Goal: Feedback & Contribution: Contribute content

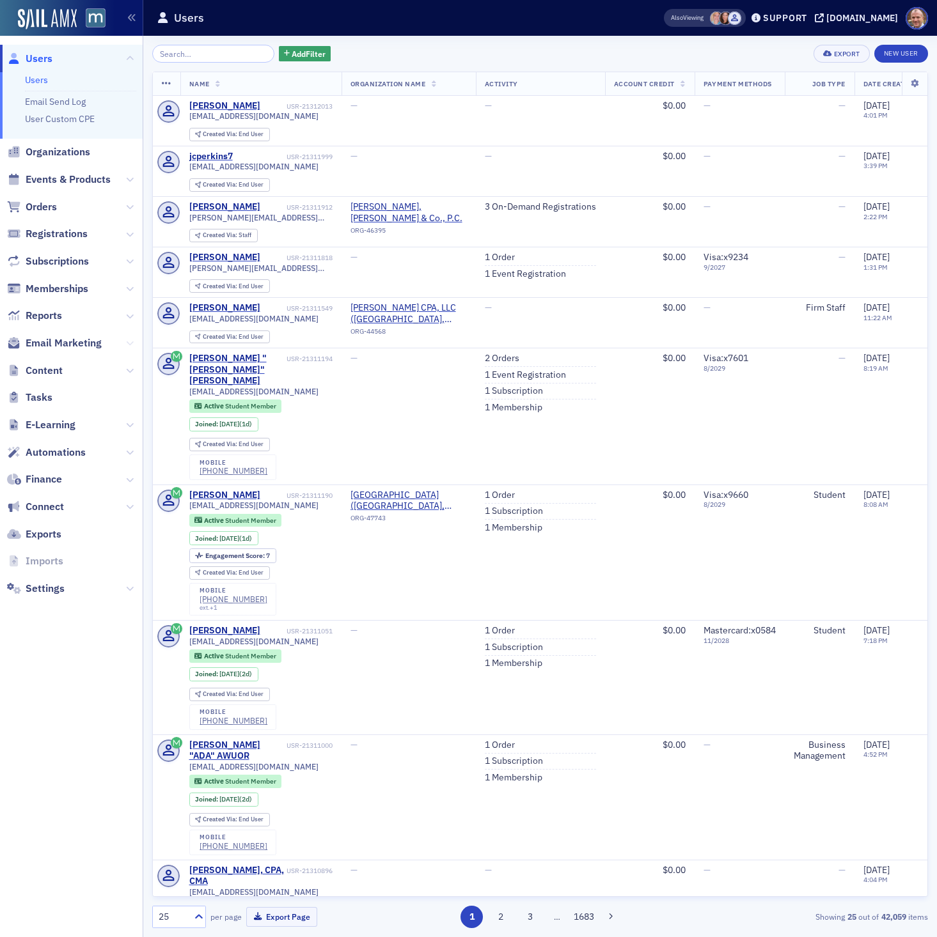
click at [129, 341] on icon at bounding box center [130, 344] width 8 height 8
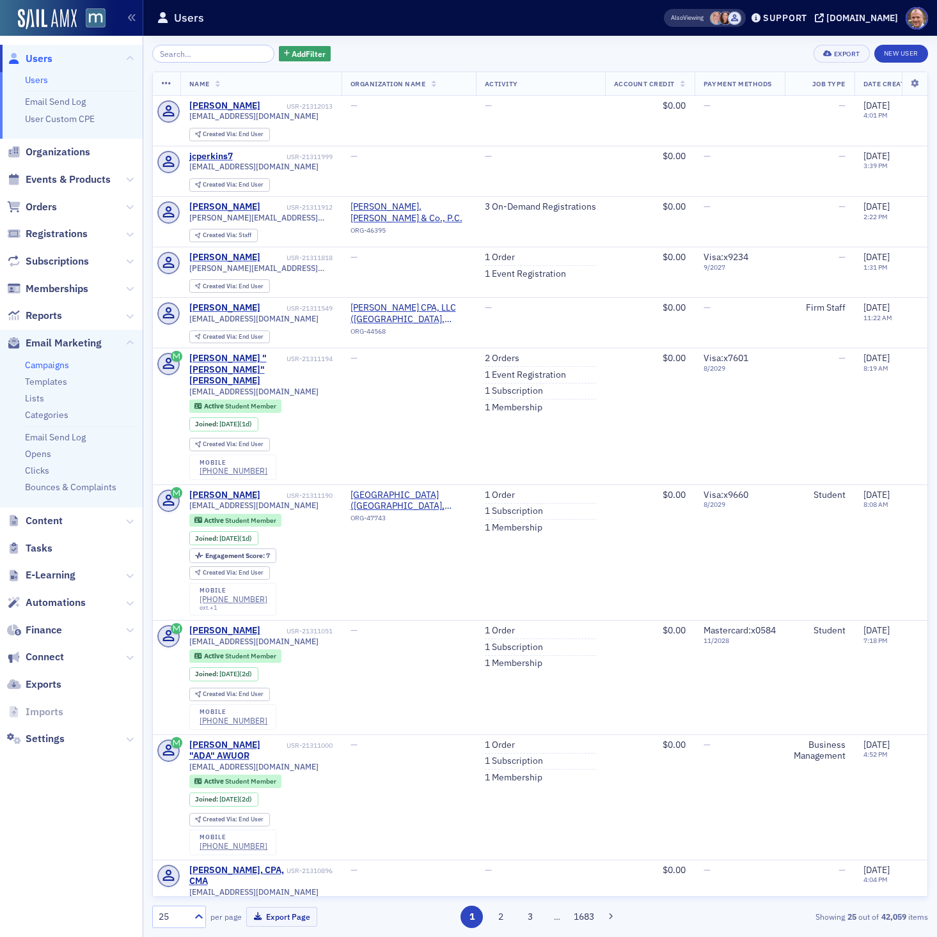
click at [64, 368] on link "Campaigns" at bounding box center [47, 365] width 44 height 12
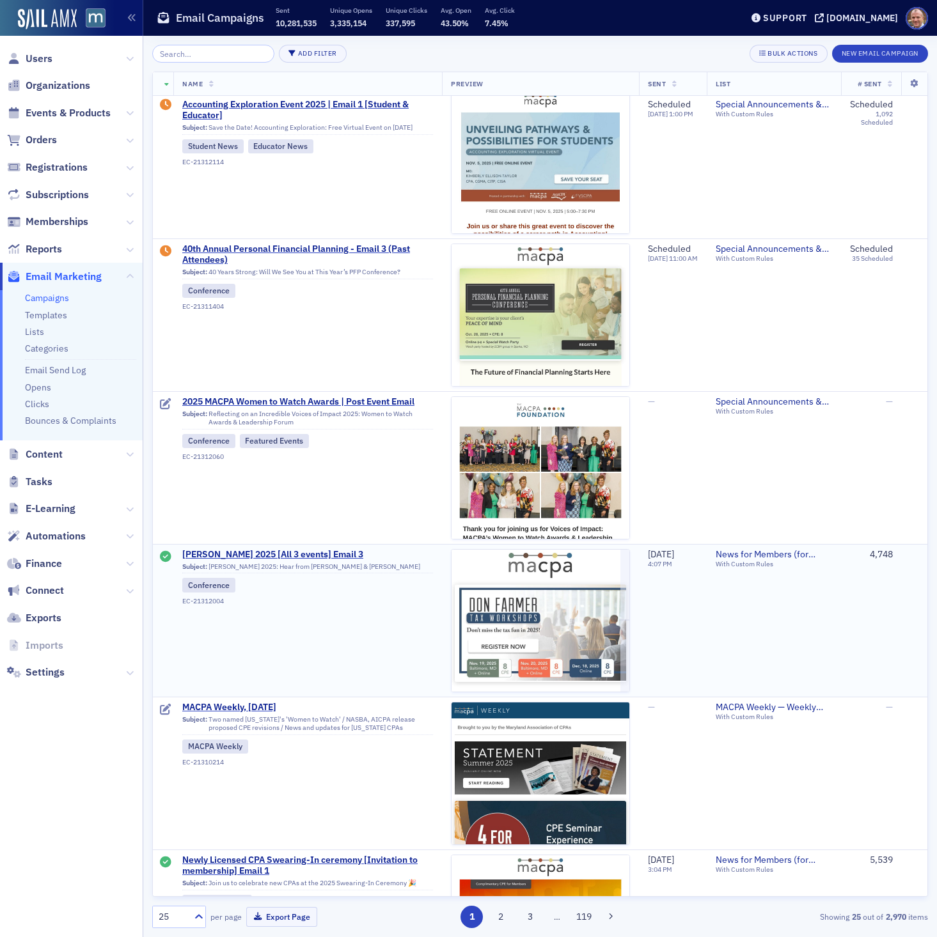
scroll to position [304, 0]
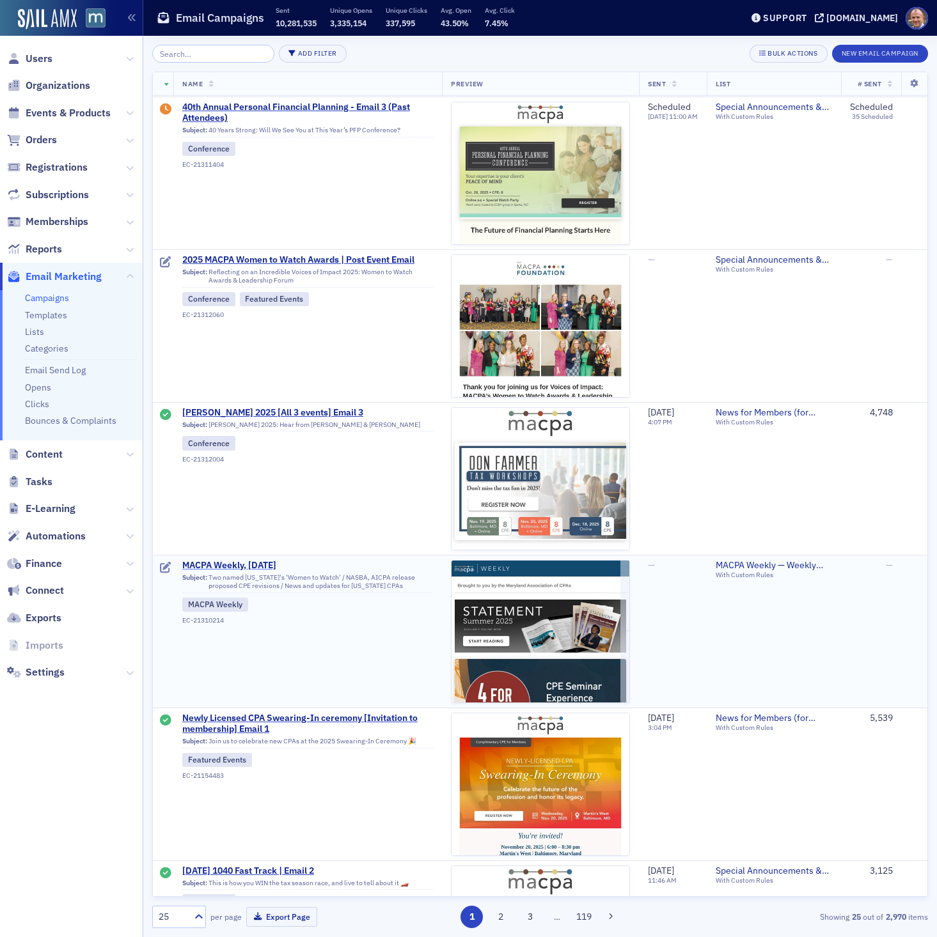
click at [275, 569] on span "MACPA Weekly, Sept. 19" at bounding box center [307, 566] width 251 height 12
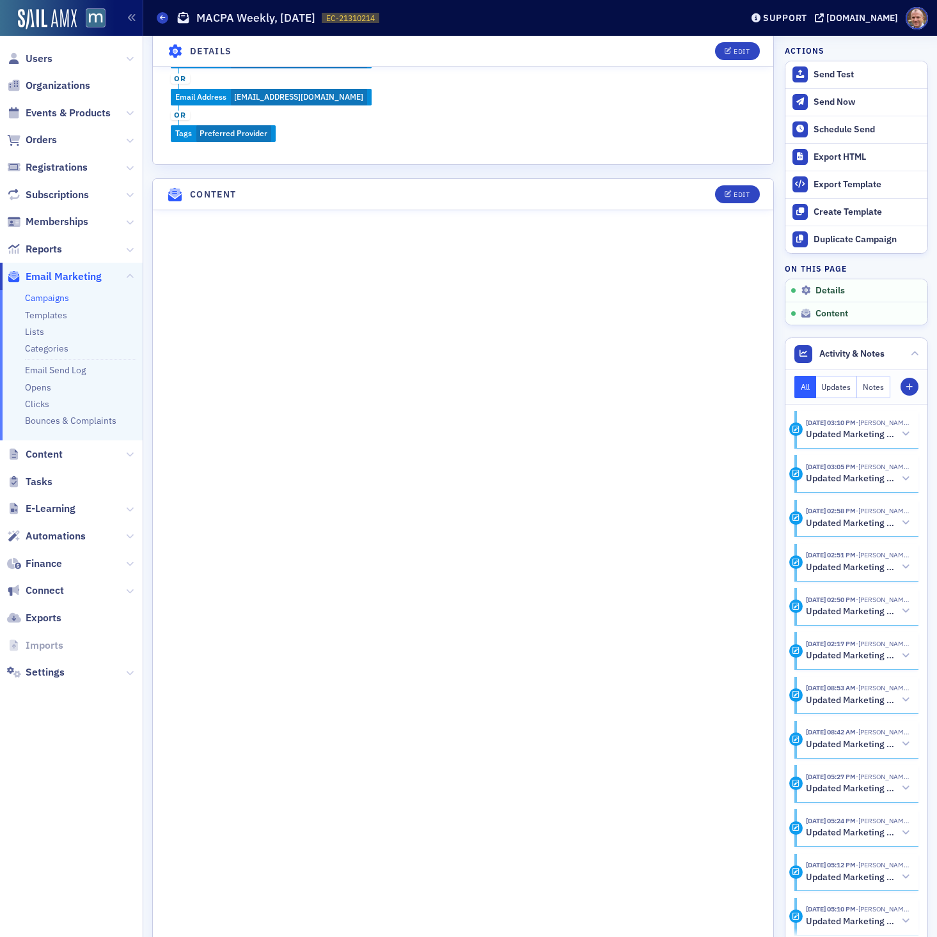
scroll to position [709, 0]
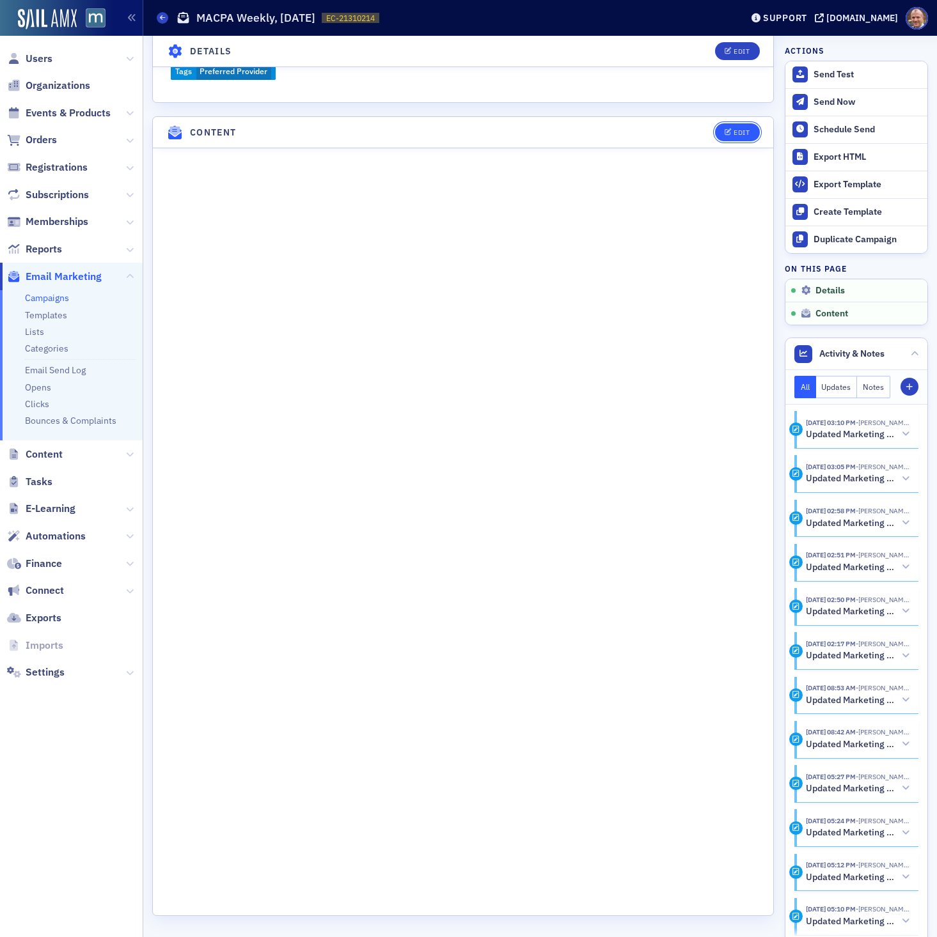
click at [742, 129] on div "Edit" at bounding box center [741, 132] width 16 height 7
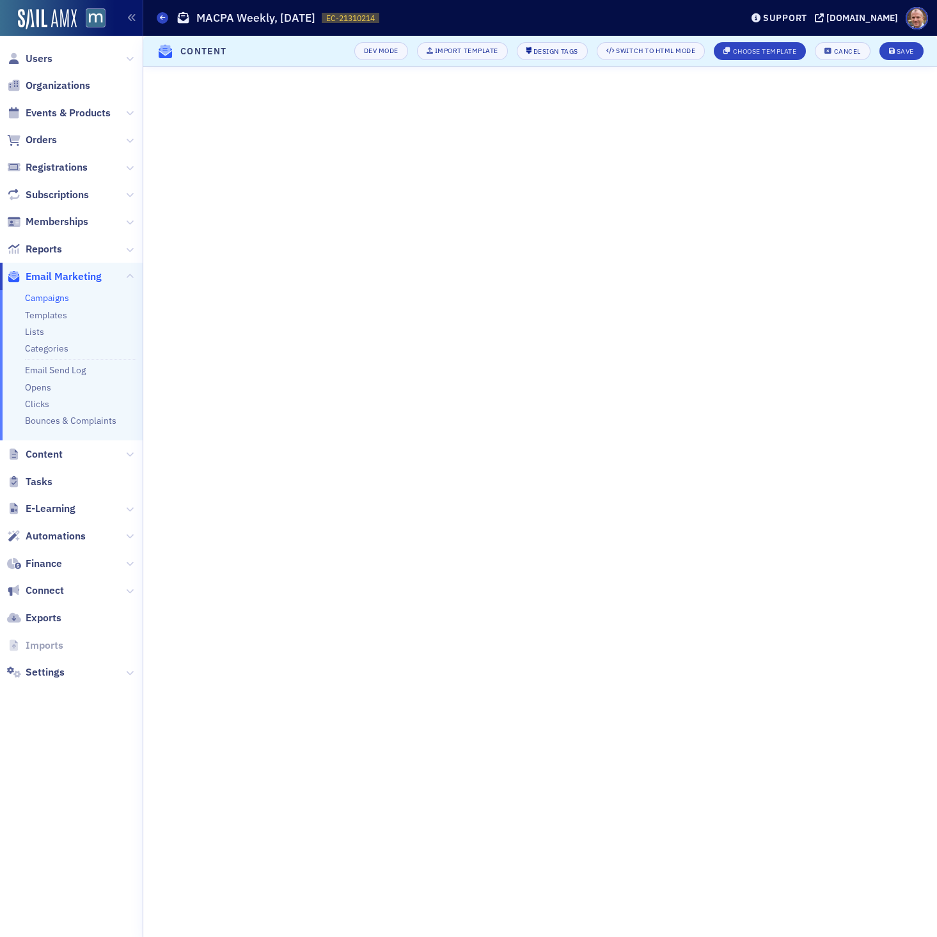
scroll to position [0, 0]
click at [900, 46] on button "Save" at bounding box center [901, 51] width 44 height 18
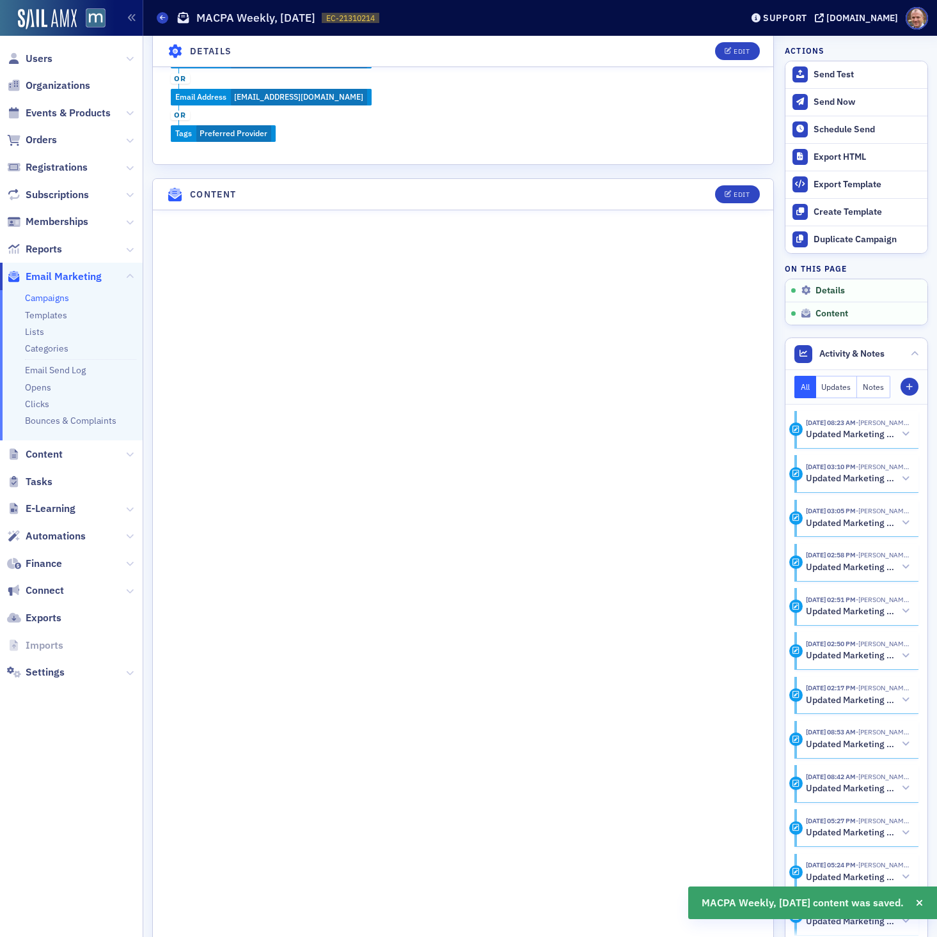
scroll to position [709, 0]
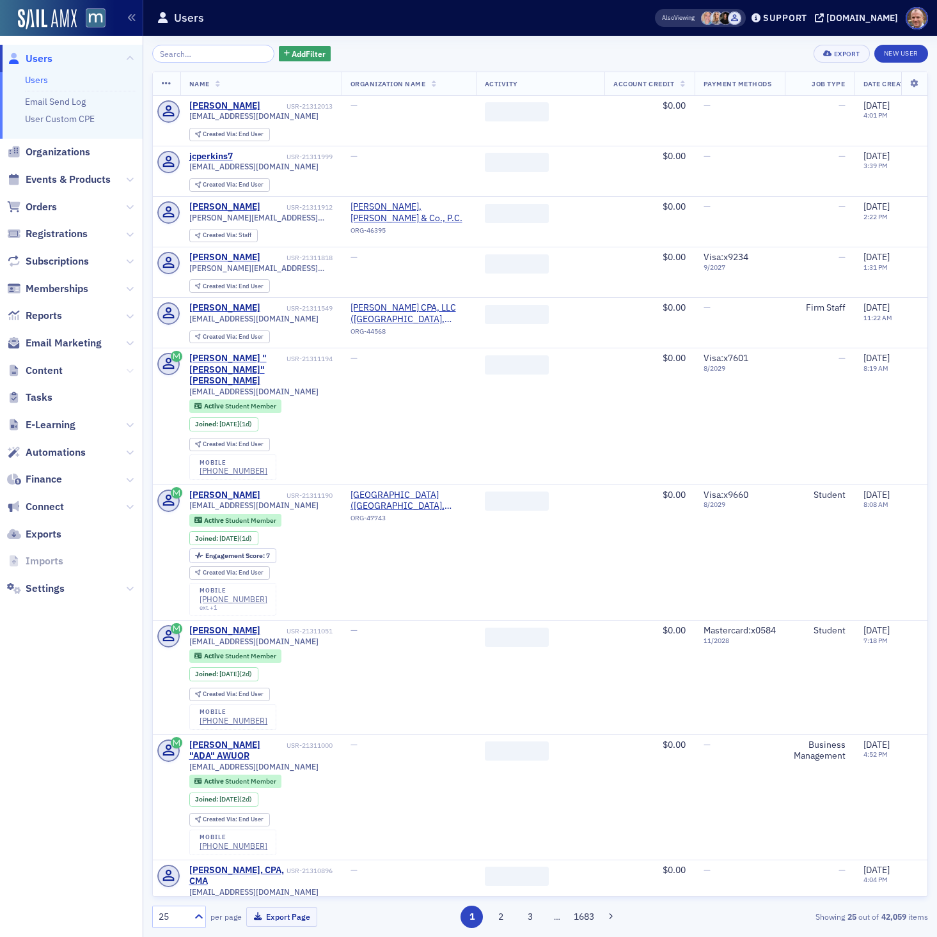
click at [130, 371] on icon at bounding box center [130, 371] width 8 height 8
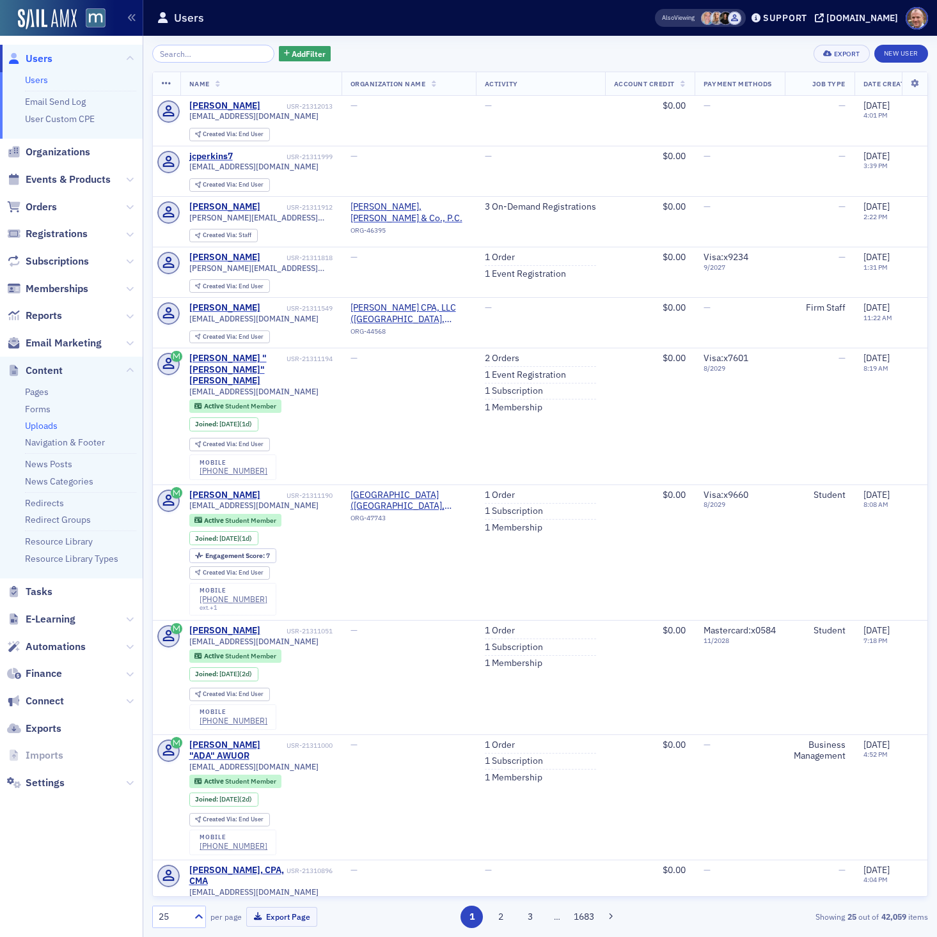
click at [44, 426] on link "Uploads" at bounding box center [41, 426] width 33 height 12
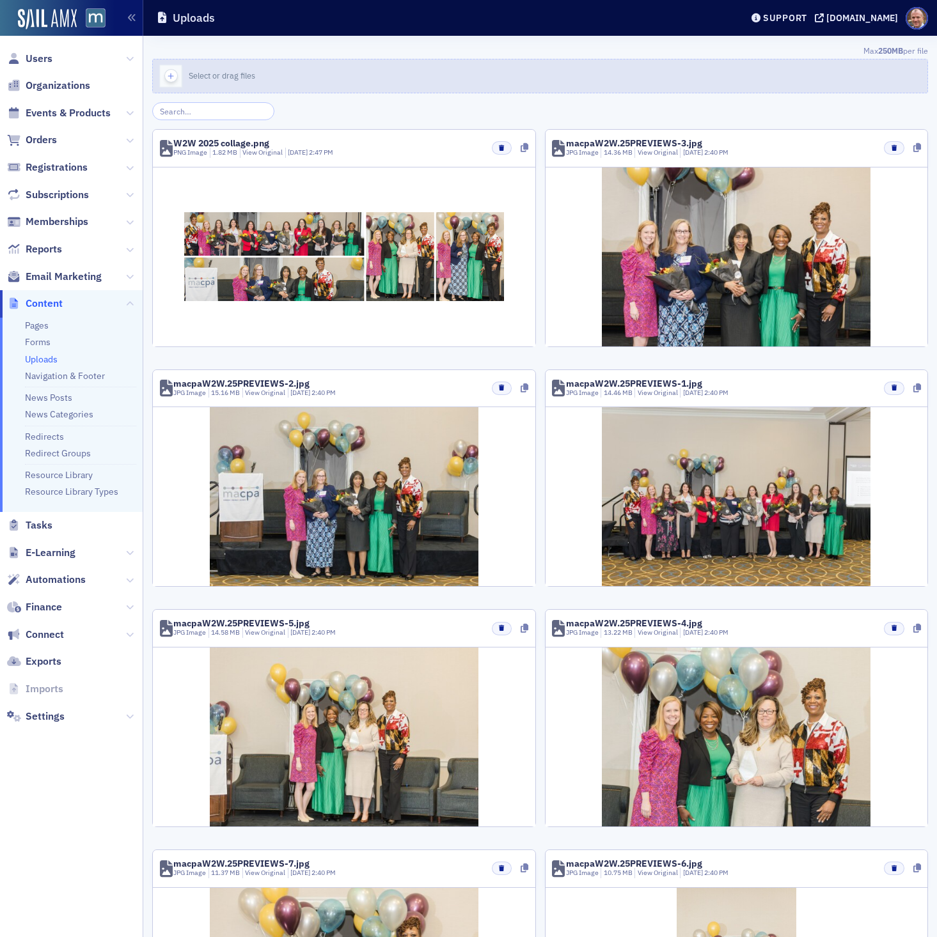
click at [233, 80] on span "Select or drag files" at bounding box center [222, 75] width 66 height 10
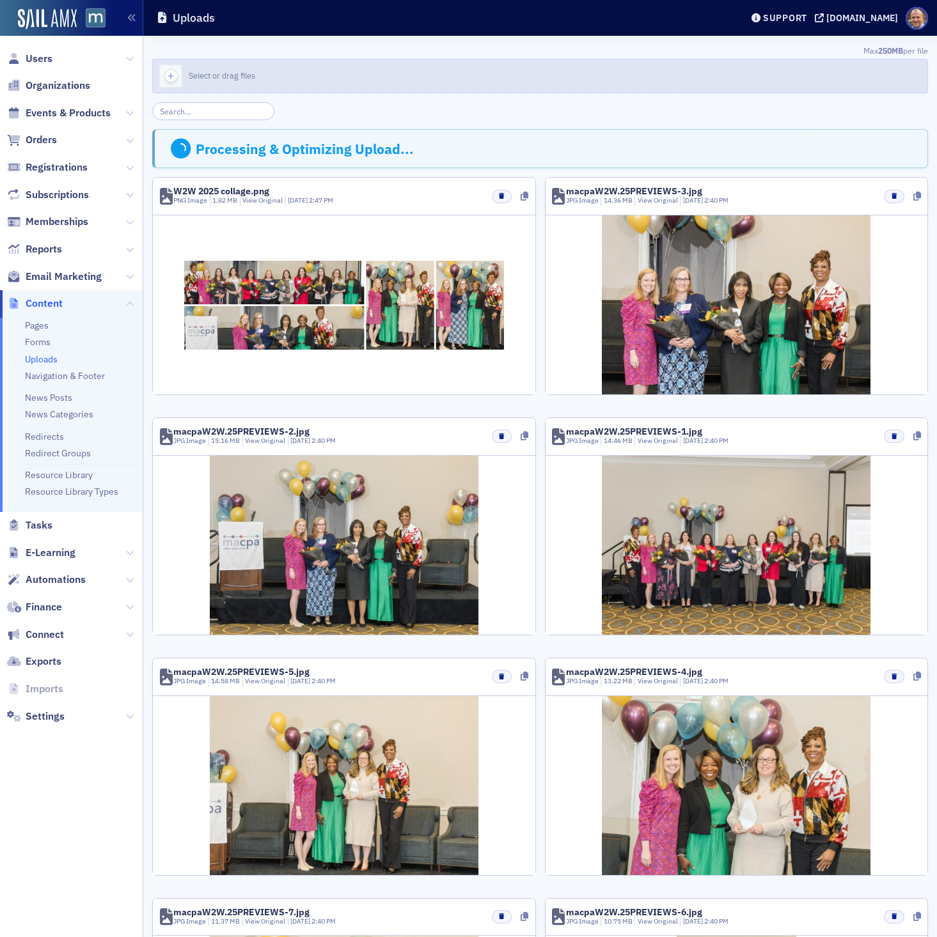
click at [279, 71] on button "Select or drag files" at bounding box center [540, 76] width 776 height 35
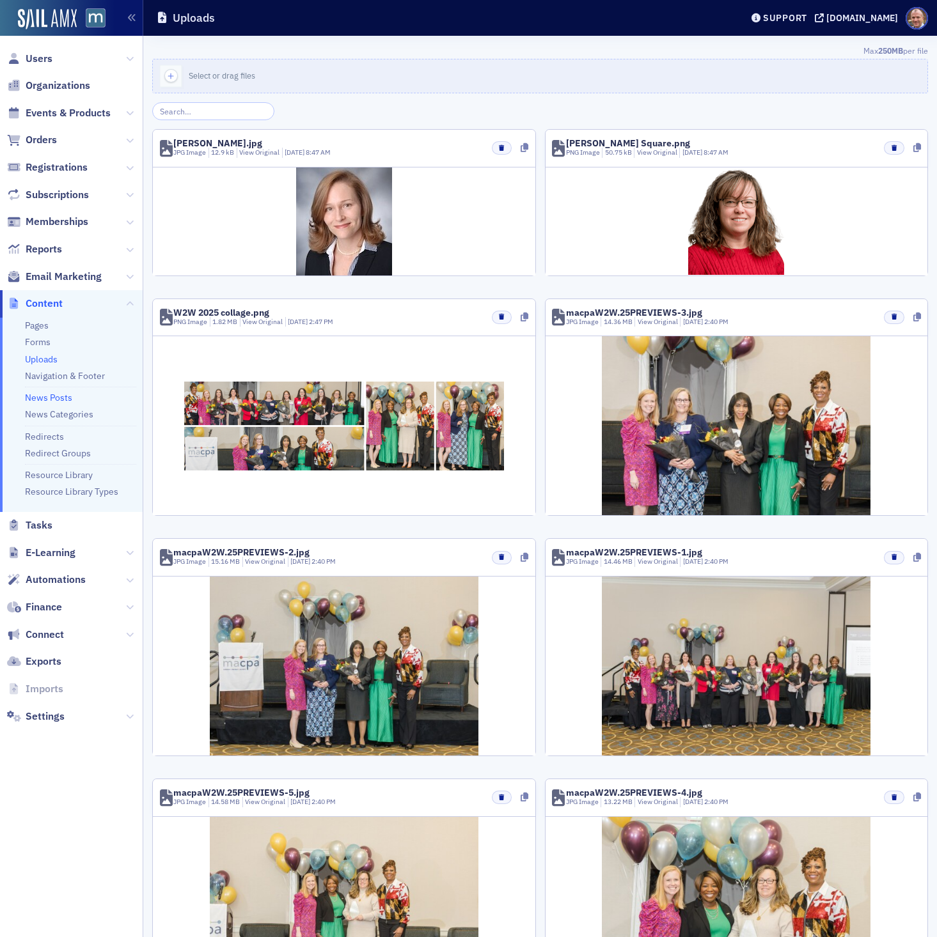
click at [65, 396] on link "News Posts" at bounding box center [48, 398] width 47 height 12
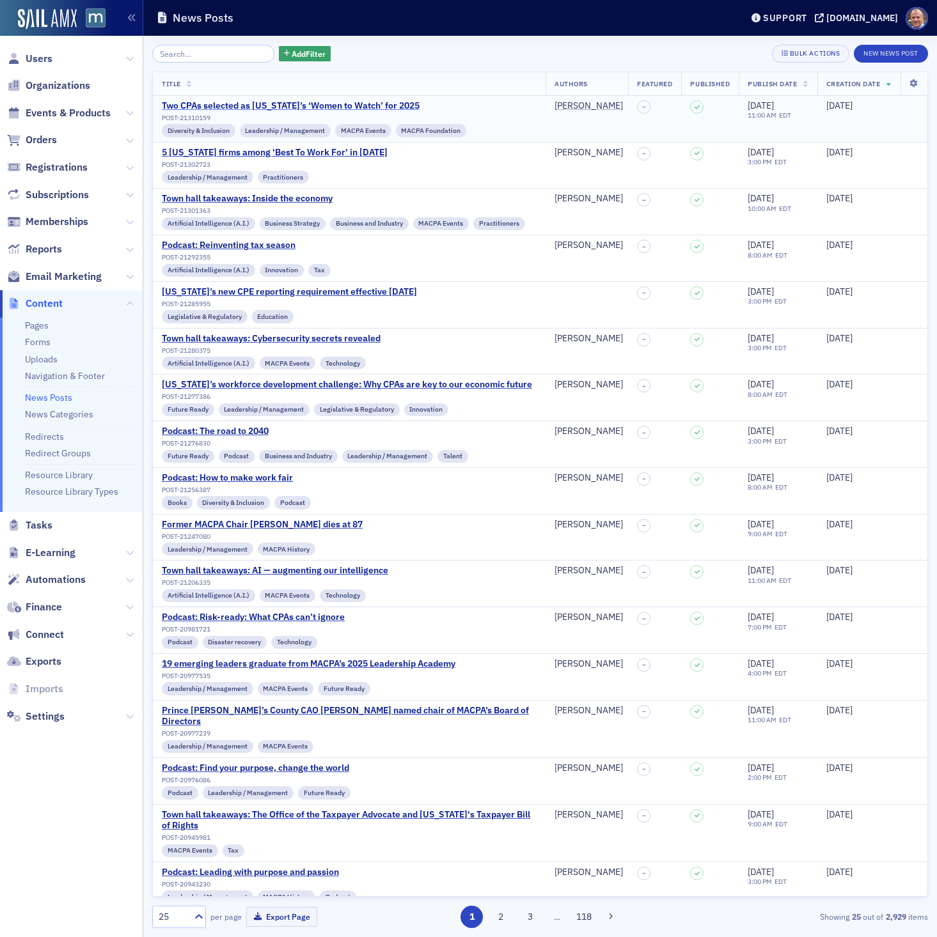
click at [340, 107] on div "Two CPAs selected as Maryland’s ‘Women to Watch’ for 2025" at bounding box center [314, 106] width 304 height 12
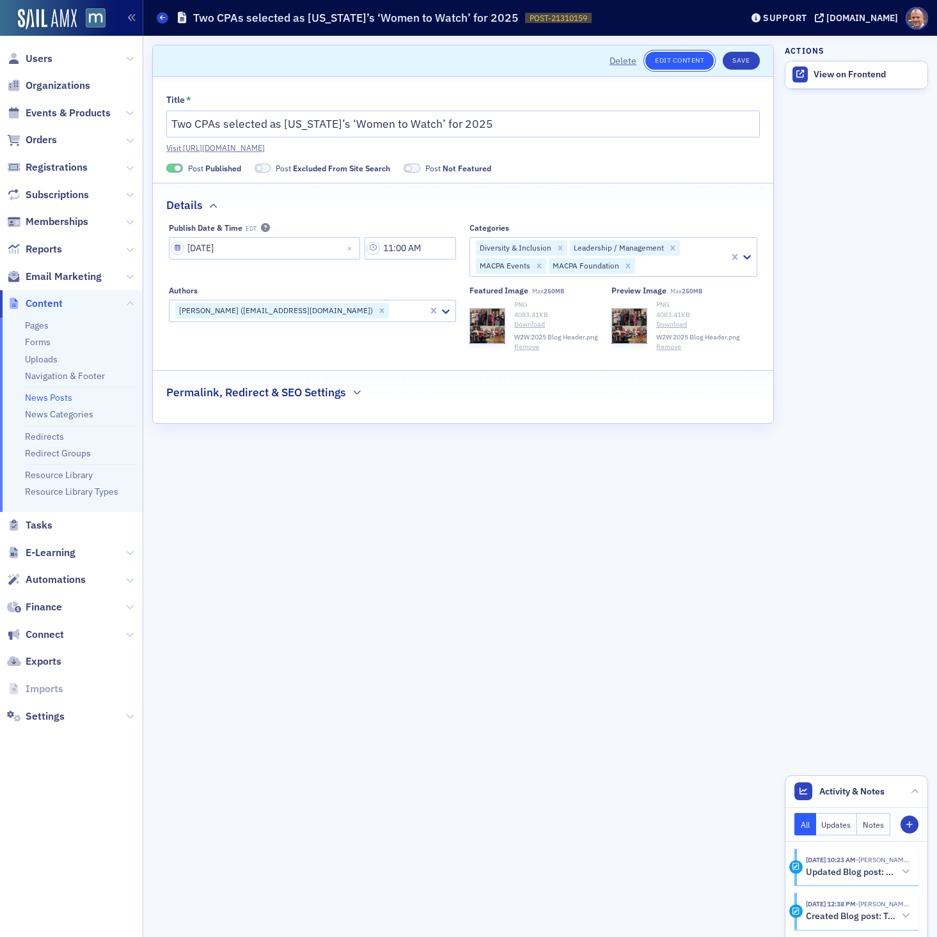
click at [694, 61] on link "Edit Content" at bounding box center [679, 61] width 68 height 18
click at [361, 145] on link "Visit https://macpa.org/news/21310159-two-cpas-selected-as-marylands-women-to-w…" at bounding box center [462, 148] width 593 height 12
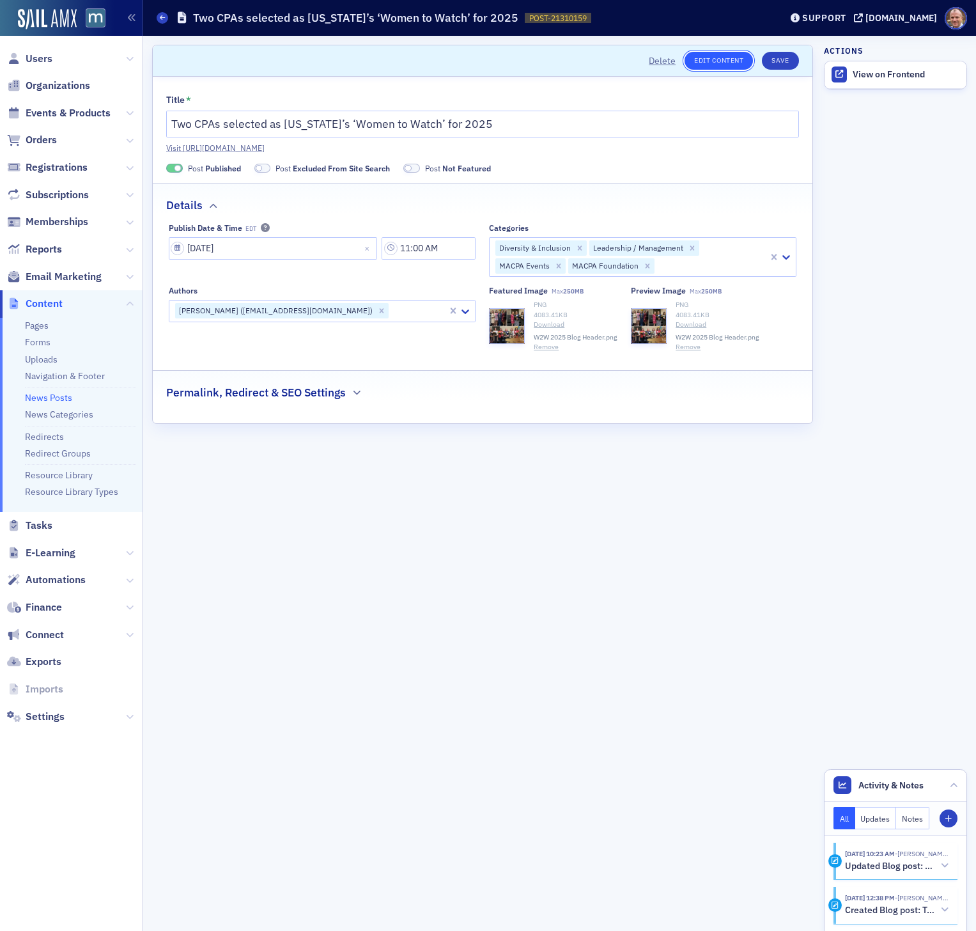
click at [719, 58] on link "Edit Content" at bounding box center [719, 61] width 68 height 18
click at [714, 59] on link "Edit Content" at bounding box center [719, 61] width 68 height 18
click at [375, 149] on link "Visit https://macpa.org/news/21310159-two-cpas-selected-as-marylands-women-to-w…" at bounding box center [482, 148] width 633 height 12
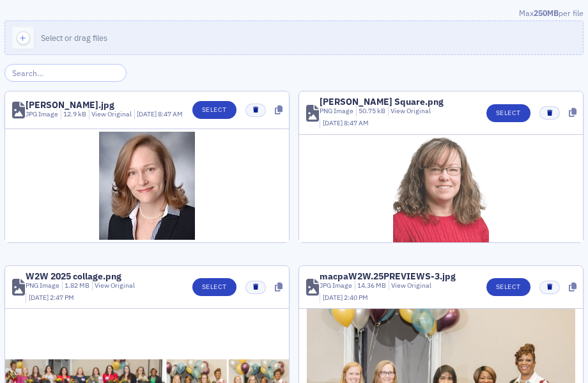
click at [453, 175] on img at bounding box center [441, 188] width 96 height 107
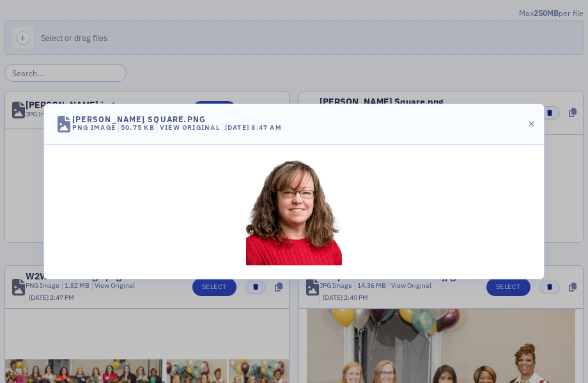
click at [326, 214] on img at bounding box center [294, 211] width 96 height 107
click at [531, 124] on icon "button" at bounding box center [532, 124] width 6 height 8
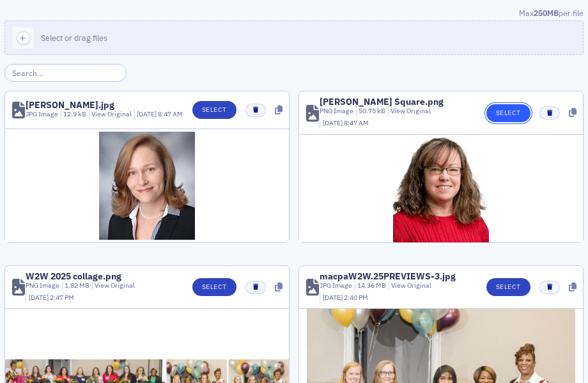
click at [512, 110] on button "Select" at bounding box center [509, 113] width 44 height 18
click at [503, 111] on button "Select" at bounding box center [509, 113] width 44 height 18
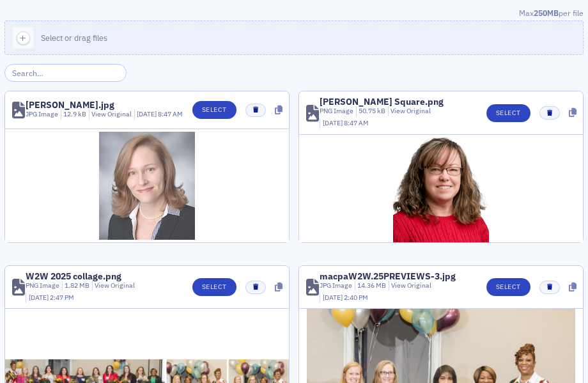
click at [152, 170] on img at bounding box center [147, 186] width 96 height 108
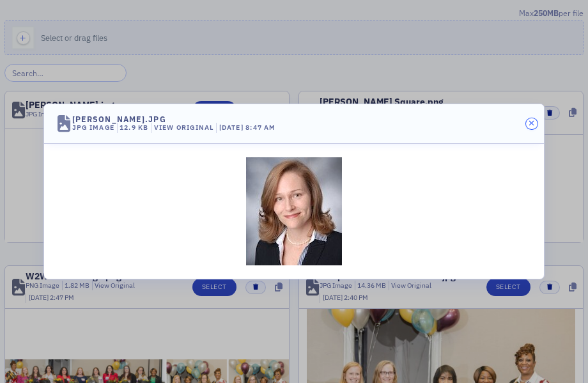
click at [532, 123] on icon "button" at bounding box center [532, 124] width 6 height 8
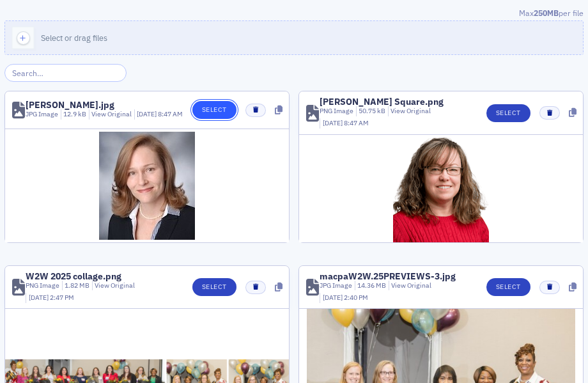
click at [220, 111] on button "Select" at bounding box center [214, 110] width 44 height 18
click at [208, 114] on button "Select" at bounding box center [214, 110] width 44 height 18
click at [210, 118] on button "Select" at bounding box center [214, 110] width 44 height 18
